Goal: Find specific page/section: Find specific page/section

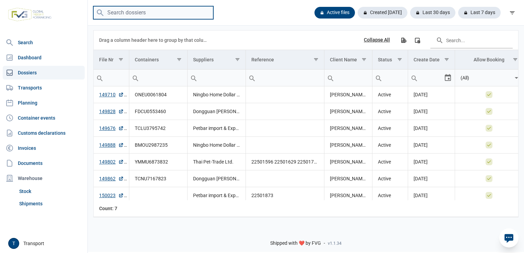
click at [127, 7] on input "search" at bounding box center [153, 12] width 120 height 13
paste input "ONEU0061804"
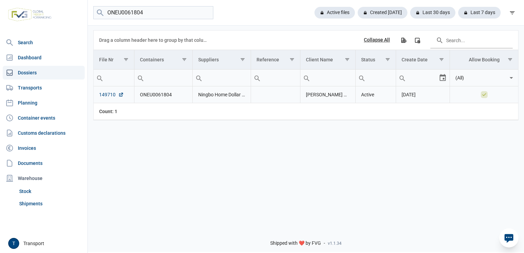
click at [107, 97] on link "149710" at bounding box center [111, 94] width 25 height 7
drag, startPoint x: 135, startPoint y: 12, endPoint x: 64, endPoint y: 15, distance: 71.4
click at [66, 16] on div "Search Dashboard Dossiers Transports Planning Container events Customs declarat…" at bounding box center [262, 125] width 524 height 253
paste input "FDCU0553460"
type input "FDCU0553460"
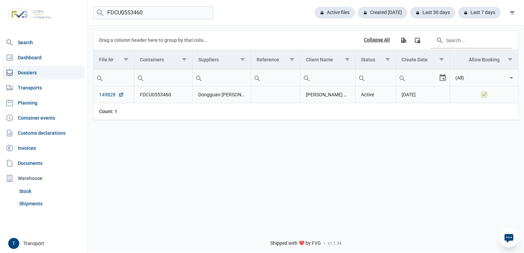
click at [103, 95] on link "149828" at bounding box center [111, 94] width 25 height 7
